Goal: Information Seeking & Learning: Learn about a topic

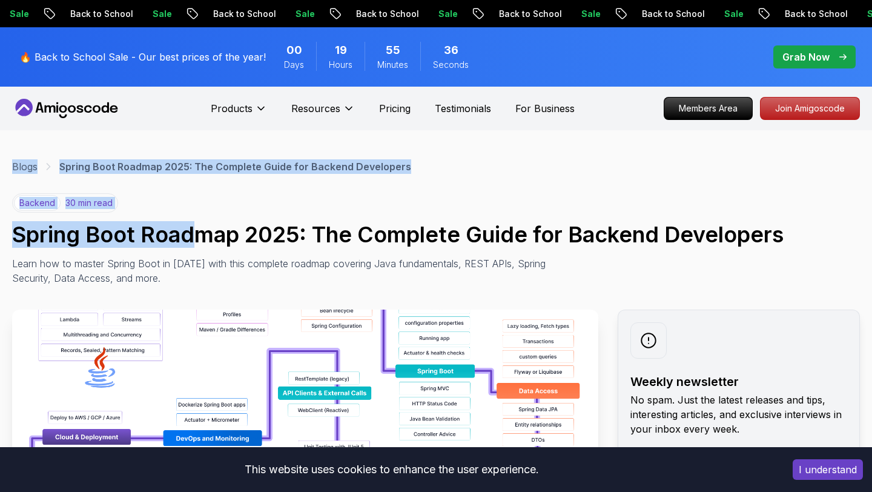
drag, startPoint x: 13, startPoint y: 149, endPoint x: 202, endPoint y: 234, distance: 207.3
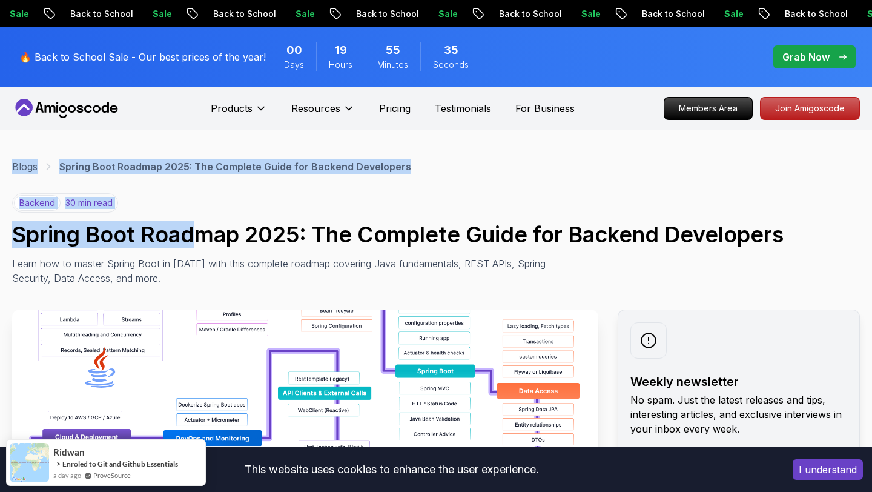
click at [202, 234] on h1 "Spring Boot Roadmap 2025: The Complete Guide for Backend Developers" at bounding box center [436, 234] width 848 height 24
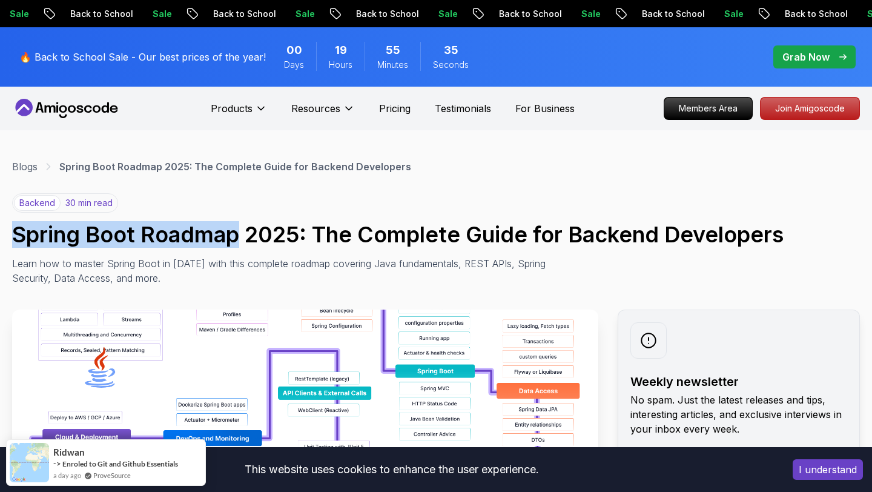
drag, startPoint x: 202, startPoint y: 234, endPoint x: 49, endPoint y: 230, distance: 153.2
click at [49, 230] on h1 "Spring Boot Roadmap 2025: The Complete Guide for Backend Developers" at bounding box center [436, 234] width 848 height 24
drag, startPoint x: 49, startPoint y: 230, endPoint x: 295, endPoint y: 237, distance: 246.5
click at [295, 237] on h1 "Spring Boot Roadmap 2025: The Complete Guide for Backend Developers" at bounding box center [436, 234] width 848 height 24
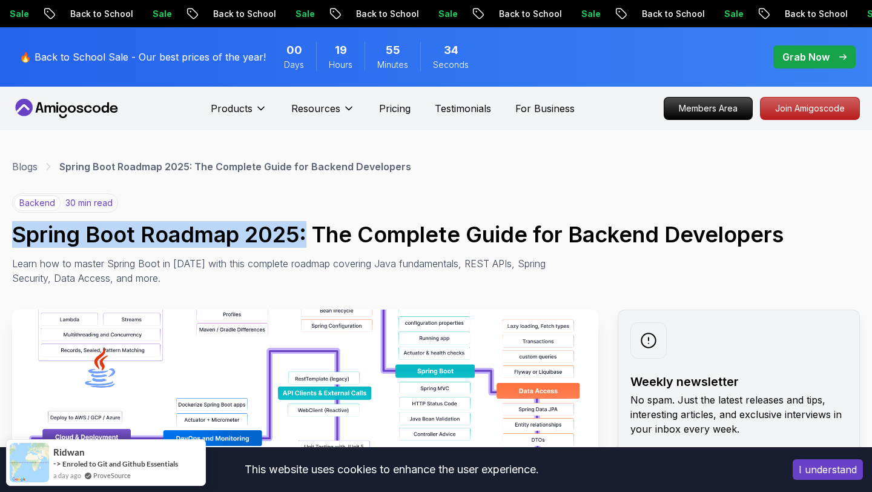
click at [295, 237] on h1 "Spring Boot Roadmap 2025: The Complete Guide for Backend Developers" at bounding box center [436, 234] width 848 height 24
drag, startPoint x: 295, startPoint y: 237, endPoint x: 69, endPoint y: 233, distance: 226.5
click at [69, 233] on h1 "Spring Boot Roadmap 2025: The Complete Guide for Backend Developers" at bounding box center [436, 234] width 848 height 24
drag, startPoint x: 69, startPoint y: 233, endPoint x: 358, endPoint y: 228, distance: 288.9
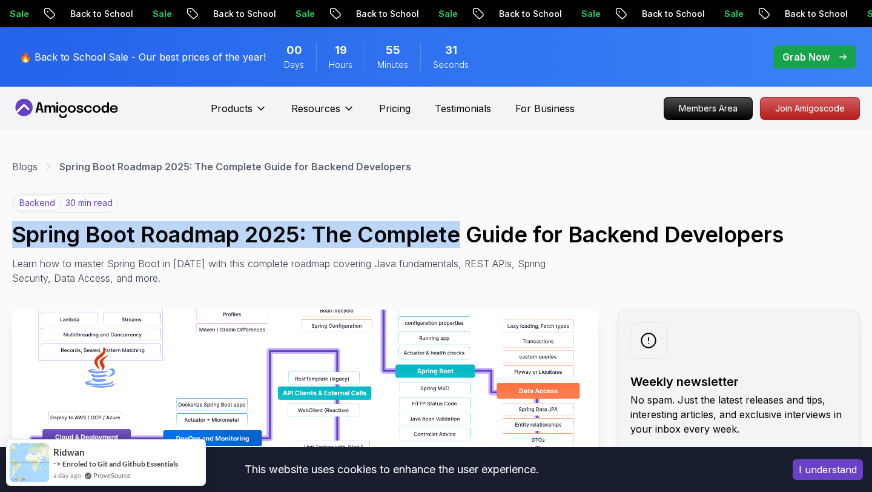
click at [358, 228] on h1 "Spring Boot Roadmap 2025: The Complete Guide for Backend Developers" at bounding box center [436, 234] width 848 height 24
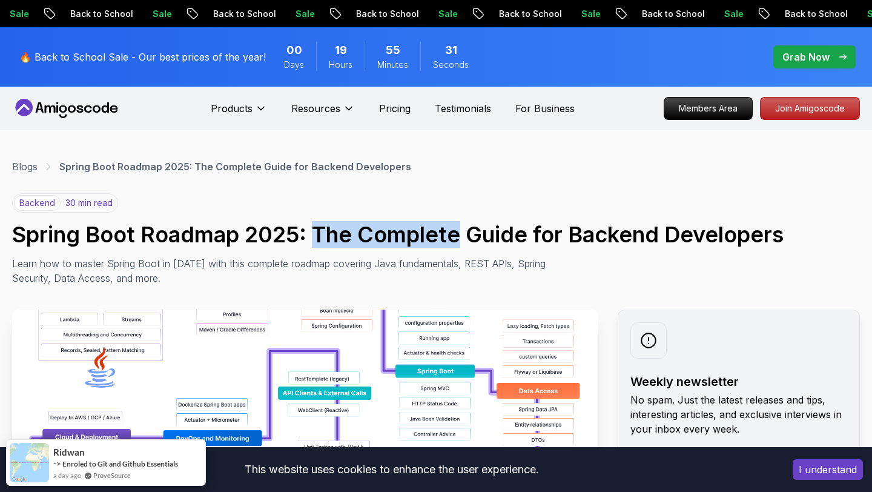
drag, startPoint x: 358, startPoint y: 228, endPoint x: 334, endPoint y: 228, distance: 24.2
click at [334, 228] on h1 "Spring Boot Roadmap 2025: The Complete Guide for Backend Developers" at bounding box center [436, 234] width 848 height 24
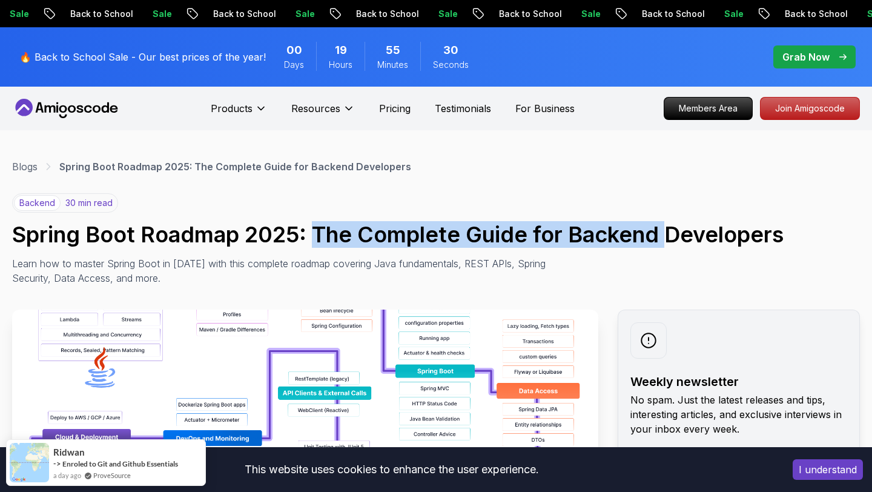
drag, startPoint x: 334, startPoint y: 228, endPoint x: 662, endPoint y: 231, distance: 328.8
click at [662, 231] on h1 "Spring Boot Roadmap 2025: The Complete Guide for Backend Developers" at bounding box center [436, 234] width 848 height 24
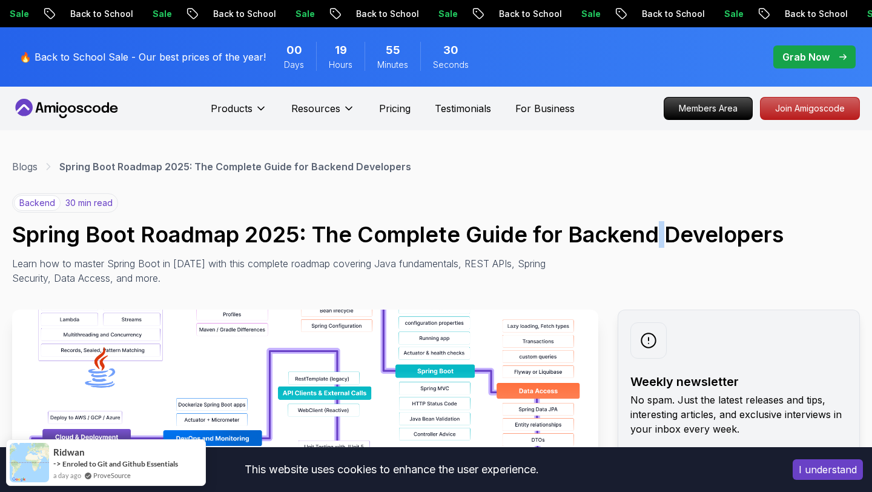
click at [662, 231] on h1 "Spring Boot Roadmap 2025: The Complete Guide for Backend Developers" at bounding box center [436, 234] width 848 height 24
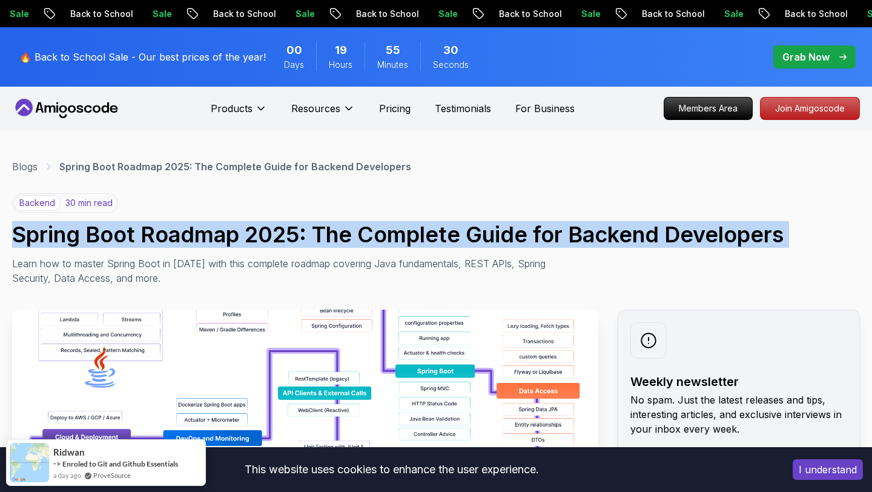
click at [662, 231] on h1 "Spring Boot Roadmap 2025: The Complete Guide for Backend Developers" at bounding box center [436, 234] width 848 height 24
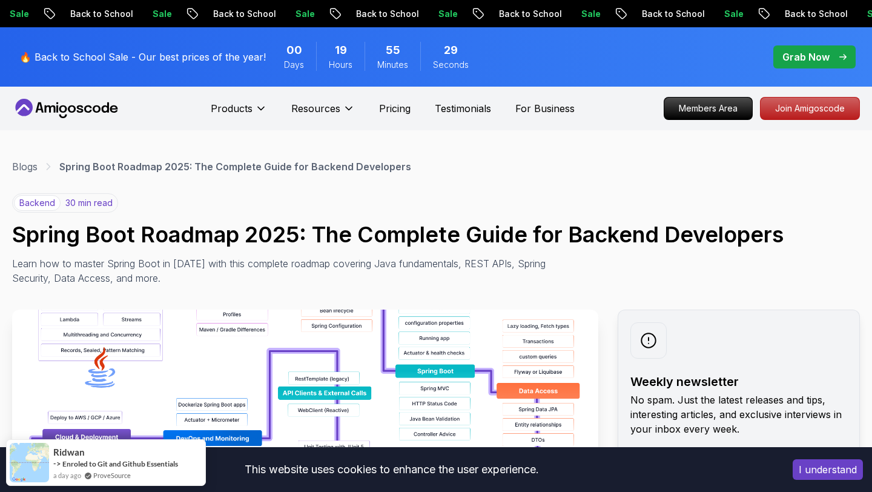
click at [340, 233] on h1 "Spring Boot Roadmap 2025: The Complete Guide for Backend Developers" at bounding box center [436, 234] width 848 height 24
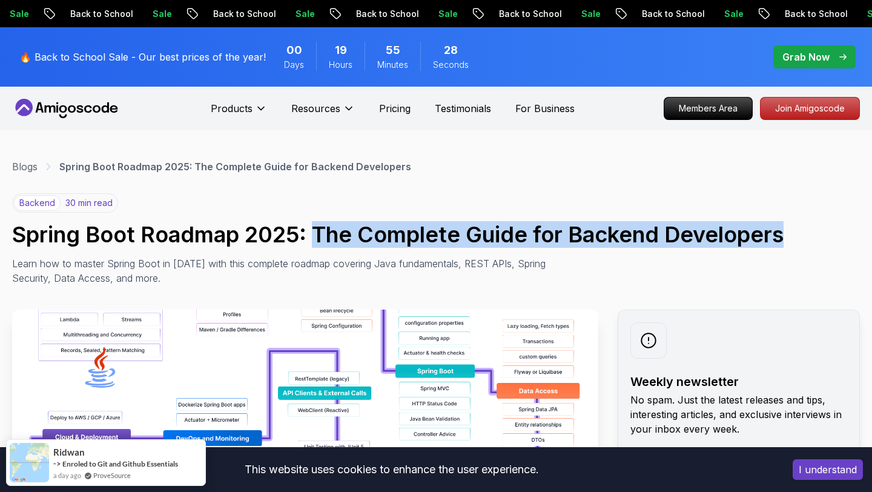
drag, startPoint x: 340, startPoint y: 233, endPoint x: 668, endPoint y: 234, distance: 328.8
click at [668, 234] on h1 "Spring Boot Roadmap 2025: The Complete Guide for Backend Developers" at bounding box center [436, 234] width 848 height 24
drag, startPoint x: 668, startPoint y: 234, endPoint x: 331, endPoint y: 234, distance: 337.9
click at [331, 234] on h1 "Spring Boot Roadmap 2025: The Complete Guide for Backend Developers" at bounding box center [436, 234] width 848 height 24
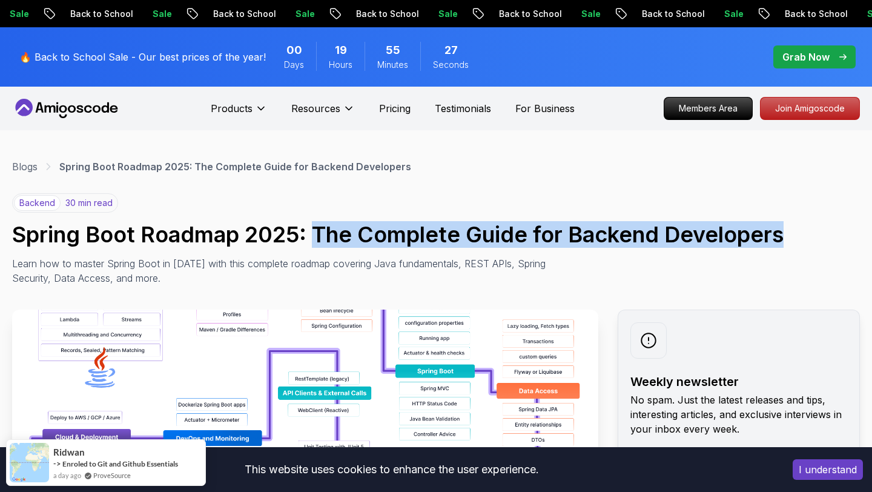
click at [331, 234] on h1 "Spring Boot Roadmap 2025: The Complete Guide for Backend Developers" at bounding box center [436, 234] width 848 height 24
drag, startPoint x: 331, startPoint y: 234, endPoint x: 677, endPoint y: 233, distance: 346.3
click at [677, 233] on h1 "Spring Boot Roadmap 2025: The Complete Guide for Backend Developers" at bounding box center [436, 234] width 848 height 24
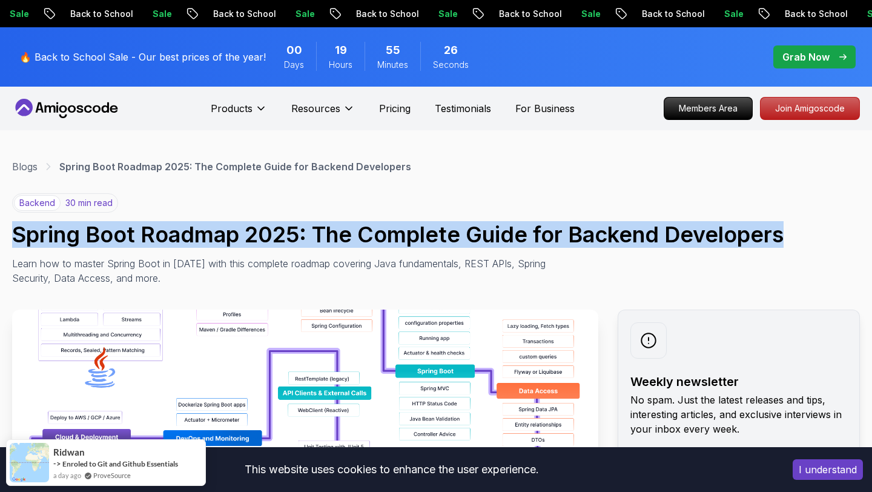
drag, startPoint x: 677, startPoint y: 233, endPoint x: 62, endPoint y: 230, distance: 614.6
click at [62, 230] on h1 "Spring Boot Roadmap 2025: The Complete Guide for Backend Developers" at bounding box center [436, 234] width 848 height 24
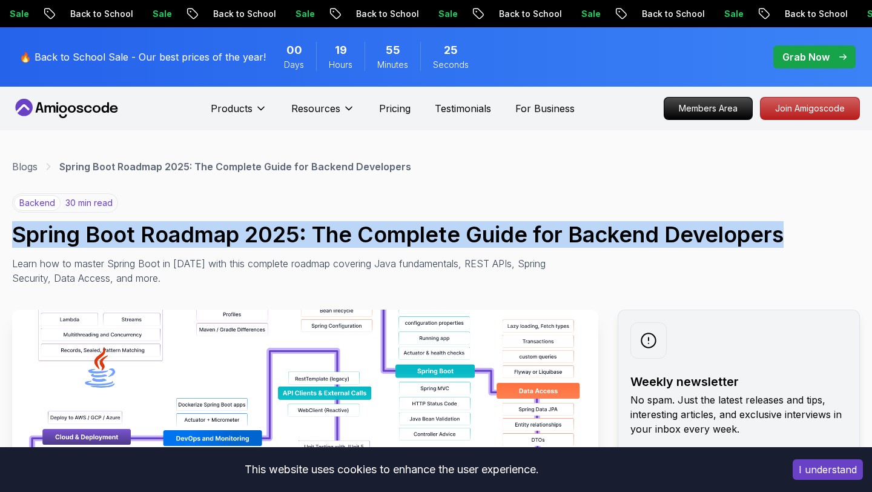
click at [62, 230] on h1 "Spring Boot Roadmap 2025: The Complete Guide for Backend Developers" at bounding box center [436, 234] width 848 height 24
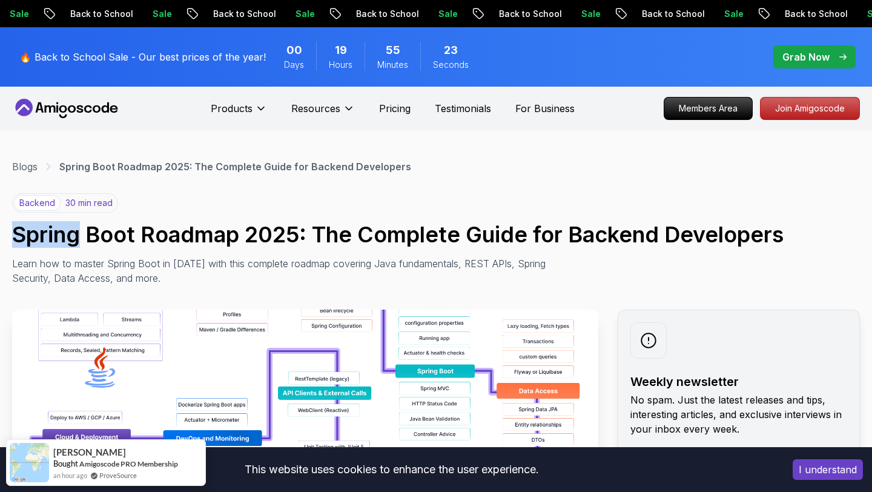
drag, startPoint x: 62, startPoint y: 230, endPoint x: 47, endPoint y: 230, distance: 15.7
click at [47, 230] on h1 "Spring Boot Roadmap 2025: The Complete Guide for Backend Developers" at bounding box center [436, 234] width 848 height 24
drag, startPoint x: 47, startPoint y: 230, endPoint x: 64, endPoint y: 234, distance: 17.9
click at [64, 234] on h1 "Spring Boot Roadmap 2025: The Complete Guide for Backend Developers" at bounding box center [436, 234] width 848 height 24
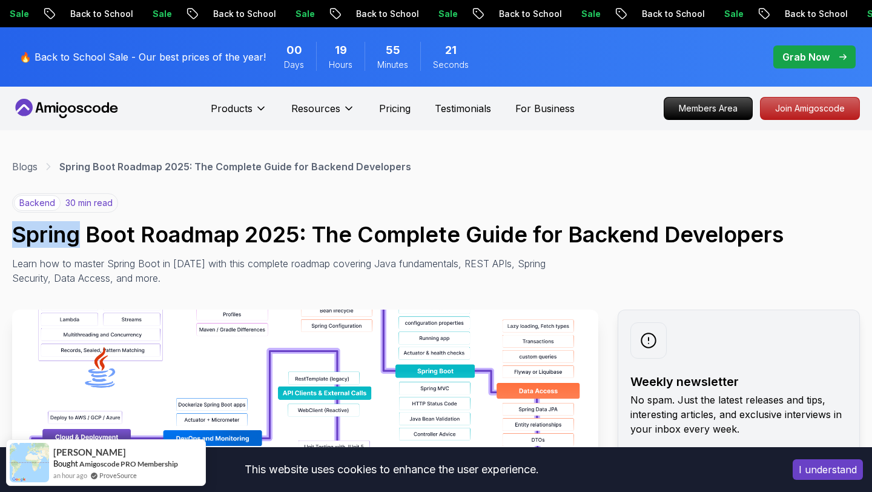
click at [64, 234] on h1 "Spring Boot Roadmap 2025: The Complete Guide for Backend Developers" at bounding box center [436, 234] width 848 height 24
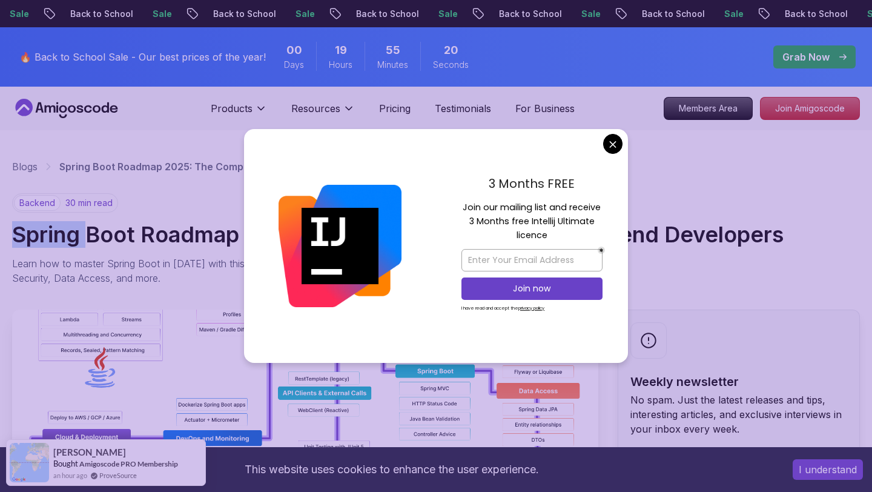
drag, startPoint x: 64, startPoint y: 234, endPoint x: 75, endPoint y: 234, distance: 10.9
click at [75, 234] on h1 "Spring Boot Roadmap 2025: The Complete Guide for Backend Developers" at bounding box center [436, 234] width 848 height 24
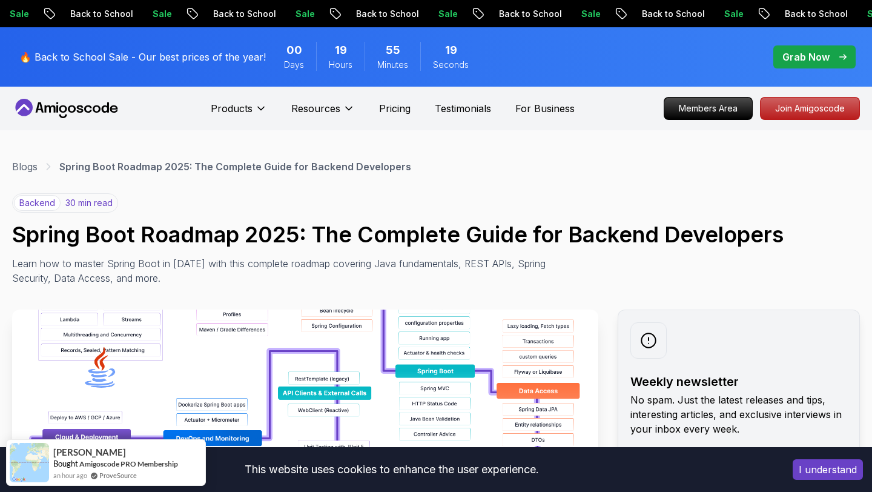
click at [68, 236] on h1 "Spring Boot Roadmap 2025: The Complete Guide for Backend Developers" at bounding box center [436, 234] width 848 height 24
drag, startPoint x: 68, startPoint y: 236, endPoint x: 42, endPoint y: 230, distance: 27.2
click at [42, 230] on h1 "Spring Boot Roadmap 2025: The Complete Guide for Backend Developers" at bounding box center [436, 234] width 848 height 24
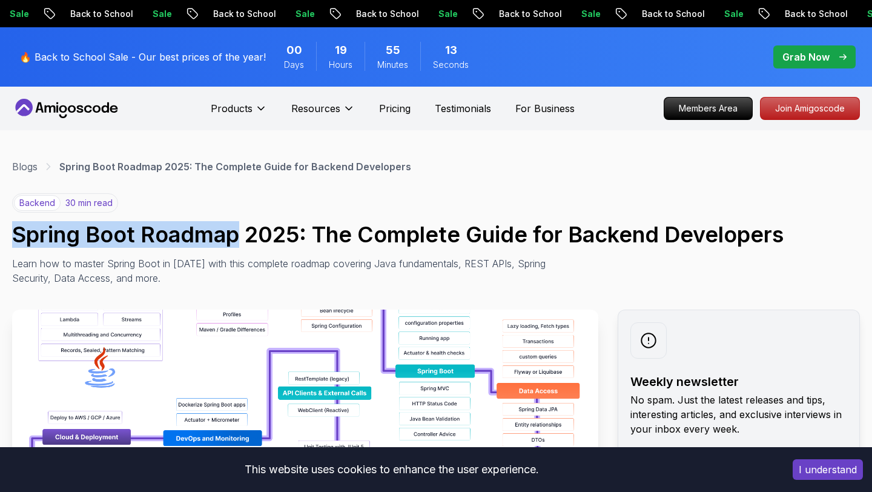
drag, startPoint x: 42, startPoint y: 230, endPoint x: 164, endPoint y: 236, distance: 122.5
click at [164, 236] on h1 "Spring Boot Roadmap 2025: The Complete Guide for Backend Developers" at bounding box center [436, 234] width 848 height 24
drag, startPoint x: 164, startPoint y: 236, endPoint x: 57, endPoint y: 236, distance: 107.2
click at [57, 236] on h1 "Spring Boot Roadmap 2025: The Complete Guide for Backend Developers" at bounding box center [436, 234] width 848 height 24
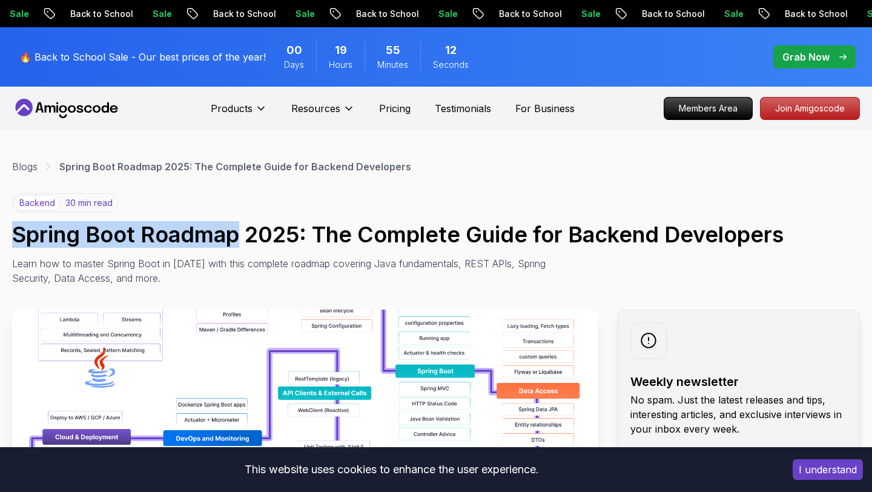
click at [57, 236] on h1 "Spring Boot Roadmap 2025: The Complete Guide for Backend Developers" at bounding box center [436, 234] width 848 height 24
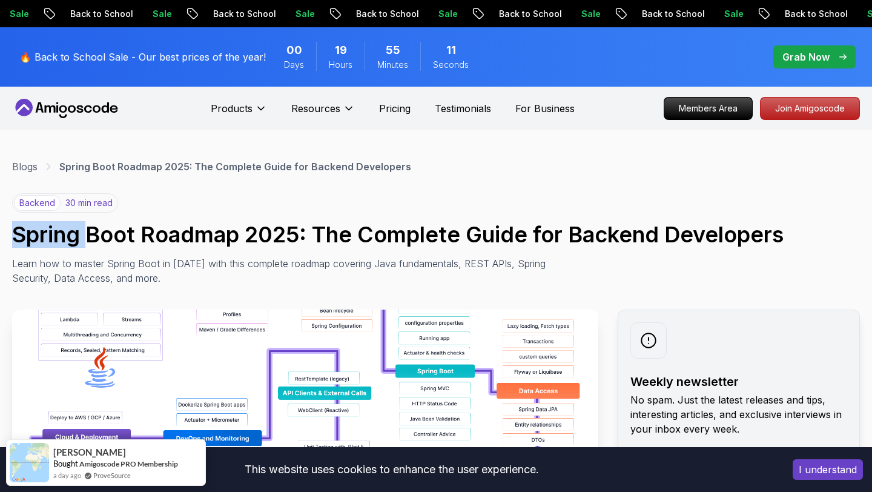
drag, startPoint x: 57, startPoint y: 236, endPoint x: 82, endPoint y: 236, distance: 25.4
click at [82, 236] on h1 "Spring Boot Roadmap 2025: The Complete Guide for Backend Developers" at bounding box center [436, 234] width 848 height 24
drag, startPoint x: 82, startPoint y: 236, endPoint x: 59, endPoint y: 236, distance: 23.6
click at [59, 236] on h1 "Spring Boot Roadmap 2025: The Complete Guide for Backend Developers" at bounding box center [436, 234] width 848 height 24
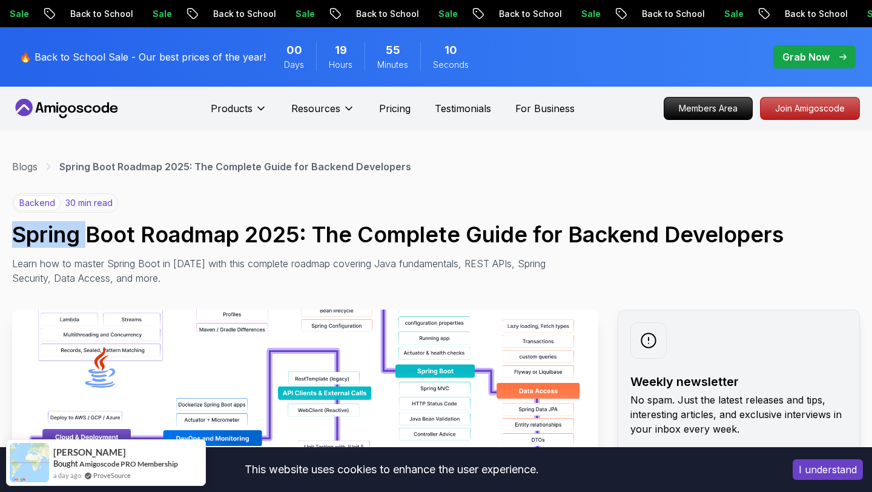
click at [59, 236] on h1 "Spring Boot Roadmap 2025: The Complete Guide for Backend Developers" at bounding box center [436, 234] width 848 height 24
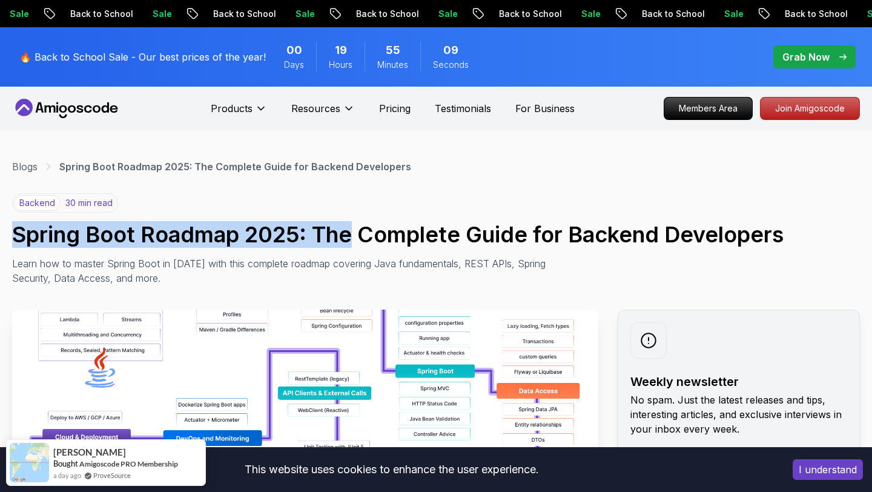
drag, startPoint x: 59, startPoint y: 236, endPoint x: 329, endPoint y: 236, distance: 270.6
click at [329, 236] on h1 "Spring Boot Roadmap 2025: The Complete Guide for Backend Developers" at bounding box center [436, 234] width 848 height 24
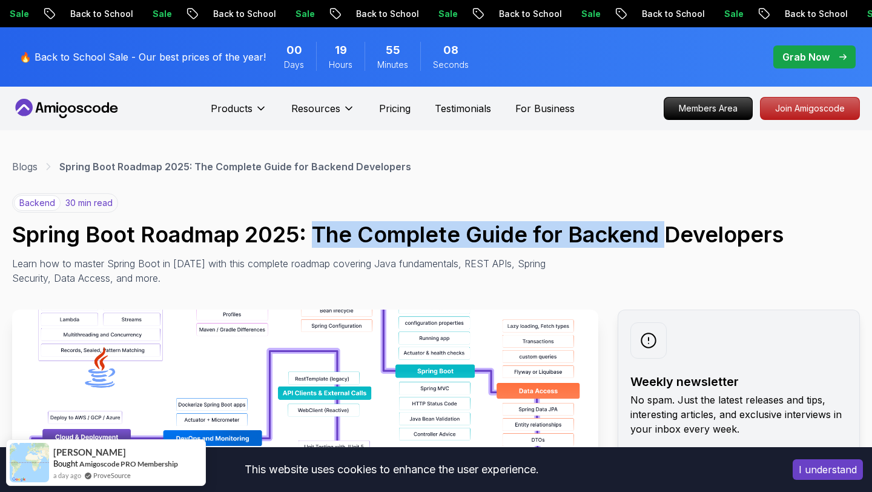
drag, startPoint x: 329, startPoint y: 236, endPoint x: 662, endPoint y: 236, distance: 333.0
click at [662, 236] on h1 "Spring Boot Roadmap 2025: The Complete Guide for Backend Developers" at bounding box center [436, 234] width 848 height 24
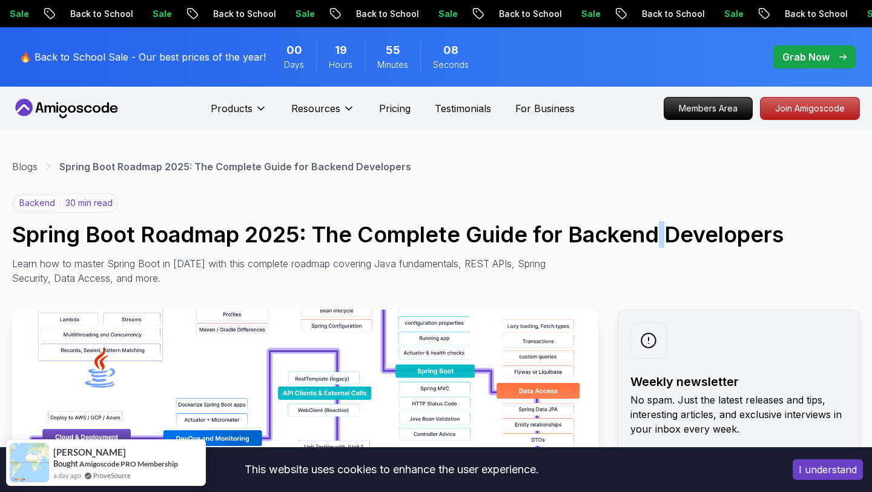
click at [662, 236] on h1 "Spring Boot Roadmap 2025: The Complete Guide for Backend Developers" at bounding box center [436, 234] width 848 height 24
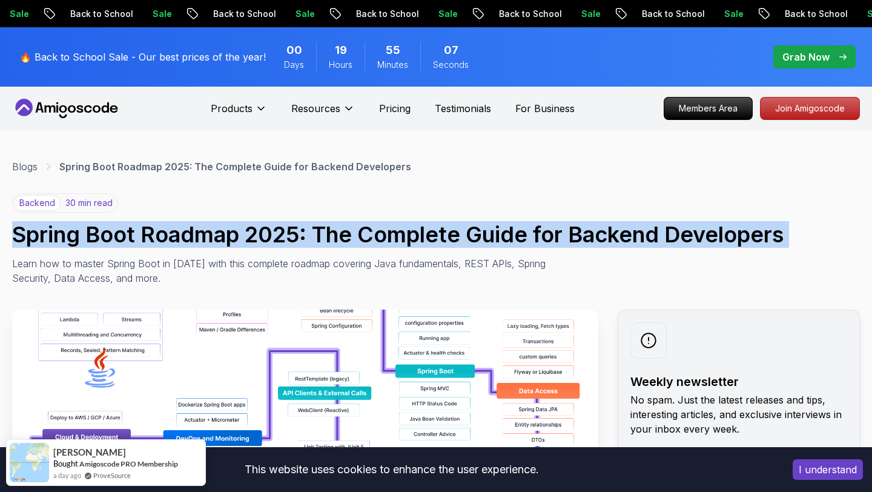
drag, startPoint x: 662, startPoint y: 236, endPoint x: 203, endPoint y: 236, distance: 459.6
click at [659, 236] on h1 "Spring Boot Roadmap 2025: The Complete Guide for Backend Developers" at bounding box center [436, 234] width 848 height 24
click at [68, 234] on h1 "Spring Boot Roadmap 2025: The Complete Guide for Backend Developers" at bounding box center [436, 234] width 848 height 24
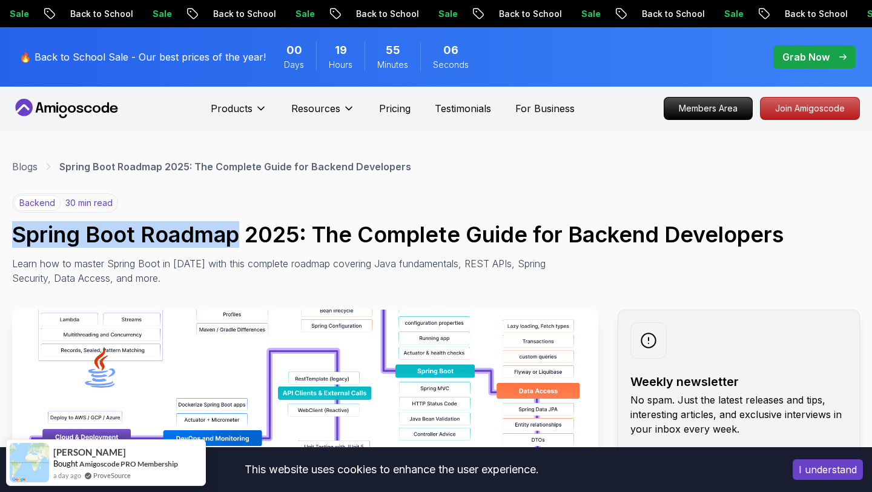
drag, startPoint x: 68, startPoint y: 234, endPoint x: 220, endPoint y: 234, distance: 151.4
click at [220, 234] on h1 "Spring Boot Roadmap 2025: The Complete Guide for Backend Developers" at bounding box center [436, 234] width 848 height 24
click at [223, 234] on h1 "Spring Boot Roadmap 2025: The Complete Guide for Backend Developers" at bounding box center [436, 234] width 848 height 24
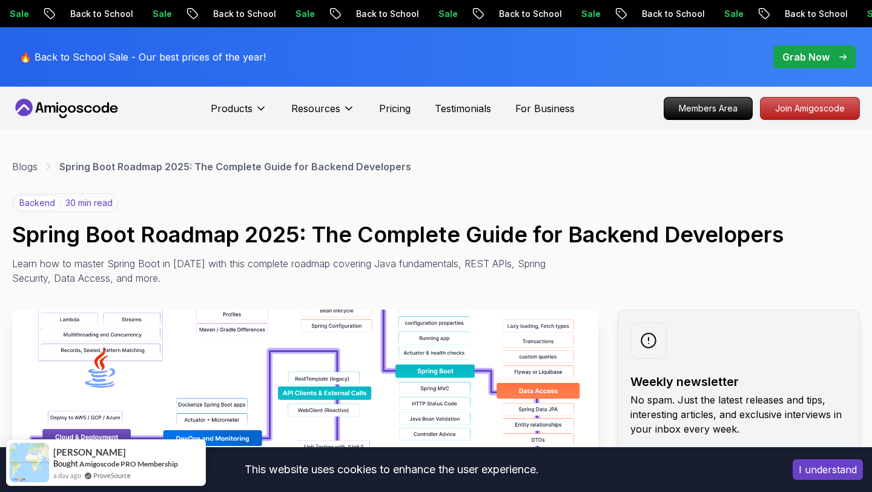
click at [229, 242] on h1 "Spring Boot Roadmap 2025: The Complete Guide for Backend Developers" at bounding box center [436, 234] width 848 height 24
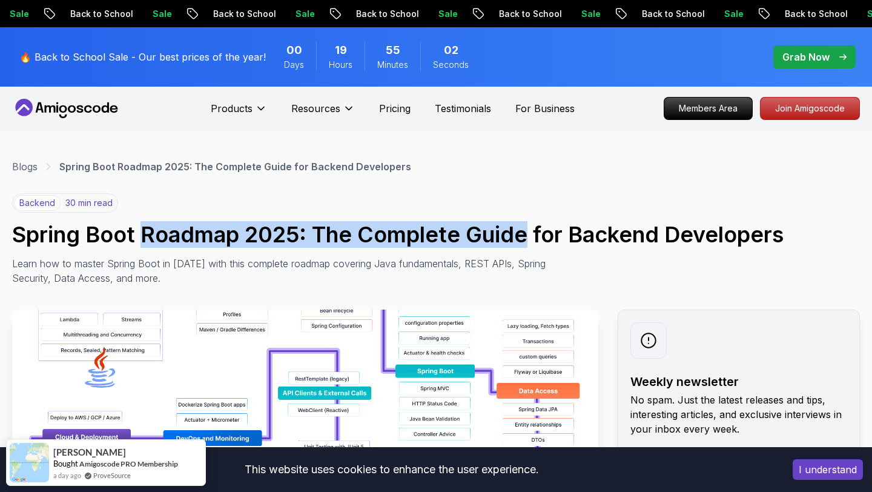
drag, startPoint x: 229, startPoint y: 242, endPoint x: 485, endPoint y: 237, distance: 256.2
click at [485, 237] on h1 "Spring Boot Roadmap 2025: The Complete Guide for Backend Developers" at bounding box center [436, 234] width 848 height 24
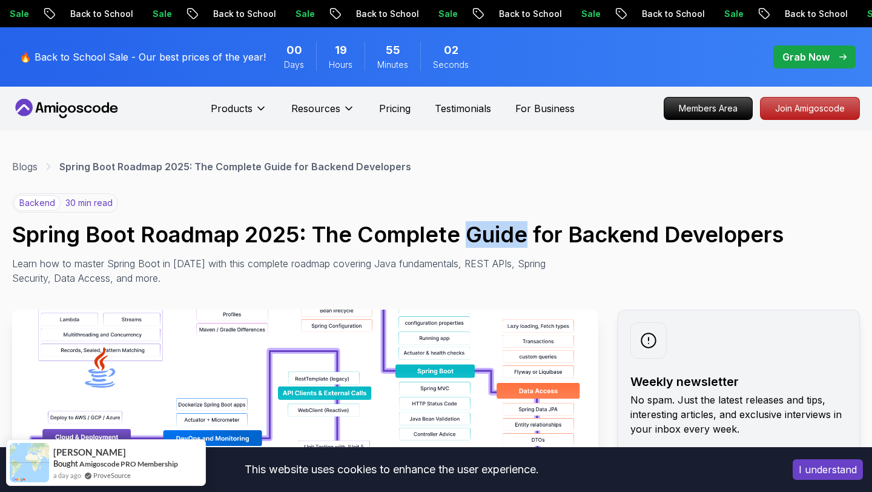
click at [485, 237] on h1 "Spring Boot Roadmap 2025: The Complete Guide for Backend Developers" at bounding box center [436, 234] width 848 height 24
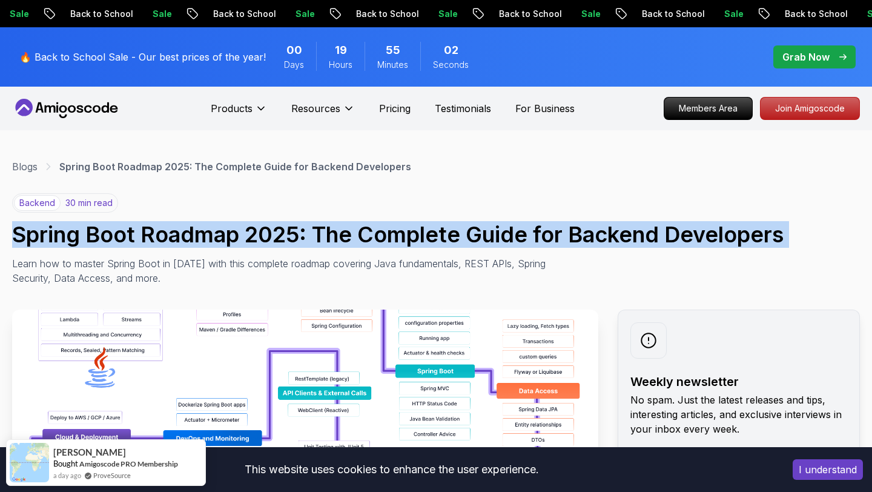
click at [485, 237] on h1 "Spring Boot Roadmap 2025: The Complete Guide for Backend Developers" at bounding box center [436, 234] width 848 height 24
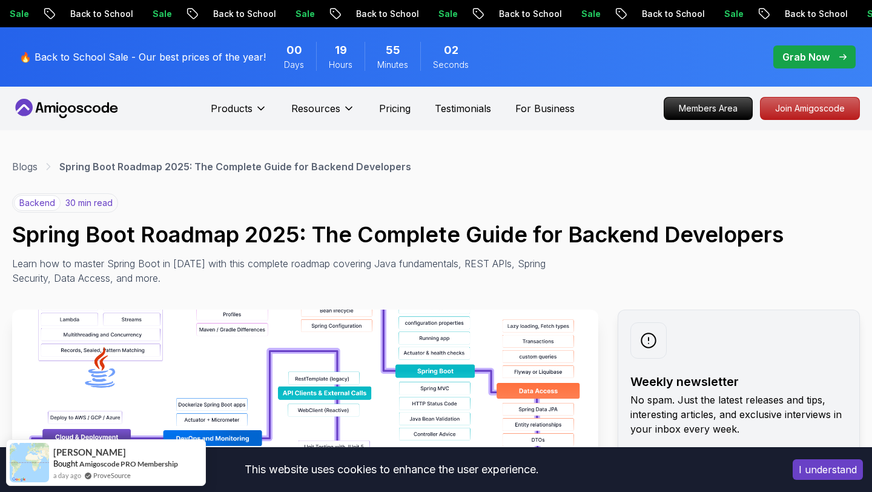
click at [312, 237] on h1 "Spring Boot Roadmap 2025: The Complete Guide for Backend Developers" at bounding box center [436, 234] width 848 height 24
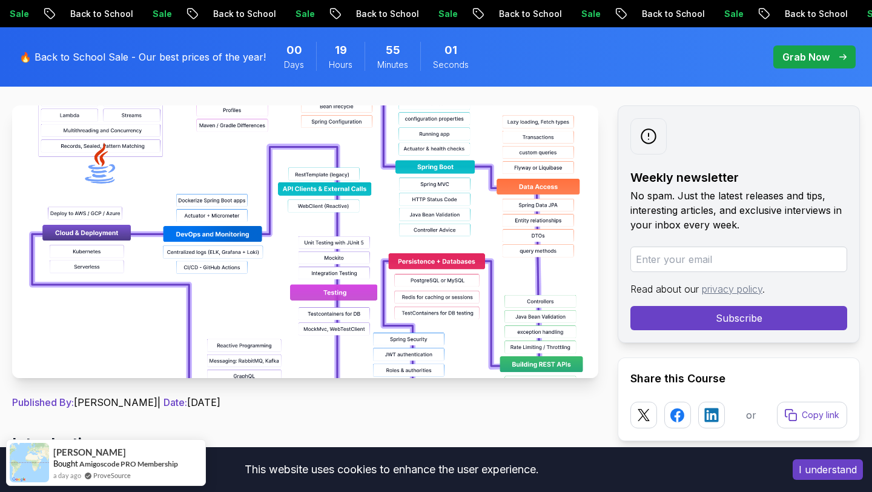
scroll to position [259, 0]
